Goal: Task Accomplishment & Management: Complete application form

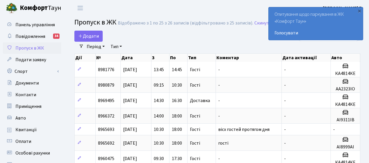
select select "25"
click at [362, 10] on div "×" at bounding box center [360, 11] width 6 height 6
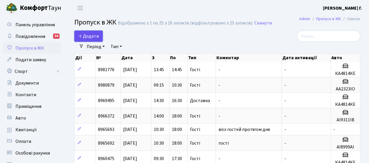
click at [95, 35] on span "Додати" at bounding box center [88, 36] width 21 height 6
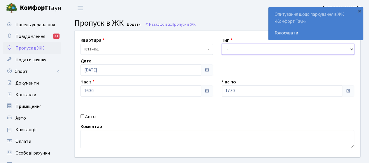
drag, startPoint x: 225, startPoint y: 48, endPoint x: 232, endPoint y: 54, distance: 9.3
click at [225, 48] on select "- Доставка Таксі Гості Сервіс" at bounding box center [288, 49] width 132 height 11
select select "3"
click at [222, 44] on select "- Доставка Таксі Гості Сервіс" at bounding box center [288, 49] width 132 height 11
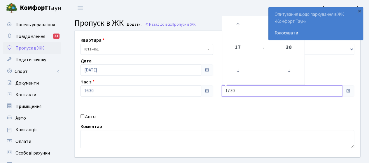
click at [262, 93] on input "17:30" at bounding box center [282, 91] width 121 height 11
click at [237, 72] on icon at bounding box center [238, 71] width 16 height 16
click at [240, 23] on icon at bounding box center [238, 25] width 16 height 16
type input "18:30"
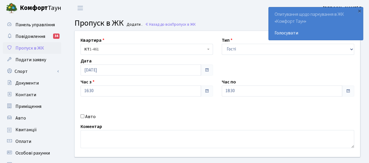
click at [172, 118] on div "Авто" at bounding box center [146, 116] width 141 height 7
click at [93, 116] on label "Авто" at bounding box center [90, 116] width 11 height 7
click at [84, 116] on input "Авто" at bounding box center [83, 116] width 4 height 4
checkbox input "true"
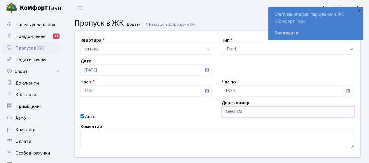
type input "АА6001АТ"
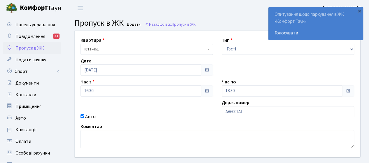
click at [180, 125] on div "Коментар" at bounding box center [217, 135] width 282 height 25
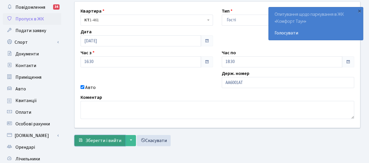
click at [103, 140] on span "Зберегти і вийти" at bounding box center [104, 140] width 36 height 6
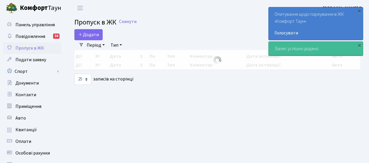
select select "25"
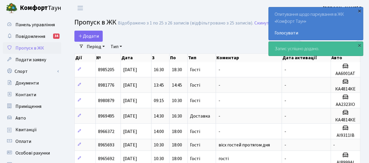
click at [359, 11] on div "×" at bounding box center [360, 11] width 6 height 6
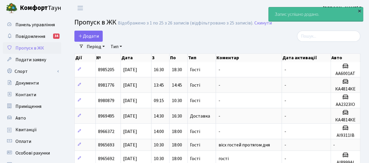
click at [359, 12] on div "×" at bounding box center [360, 11] width 6 height 6
